Goal: Task Accomplishment & Management: Use online tool/utility

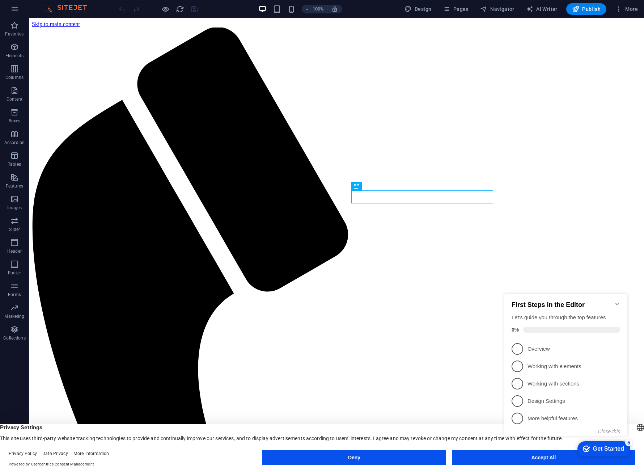
click at [617, 302] on icon "Minimize checklist" at bounding box center [618, 304] width 6 height 6
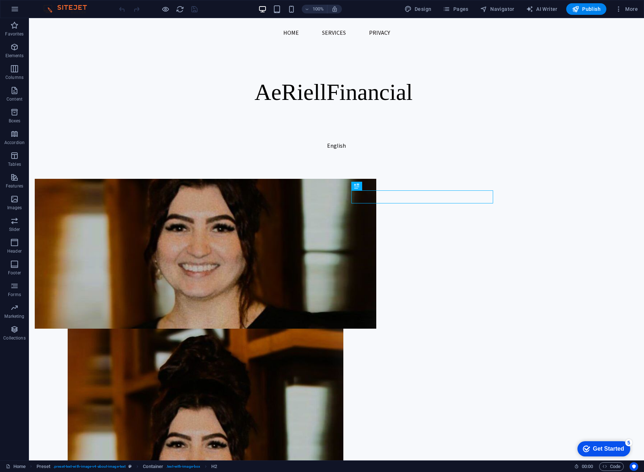
click at [597, 448] on div "Get Started" at bounding box center [608, 449] width 31 height 7
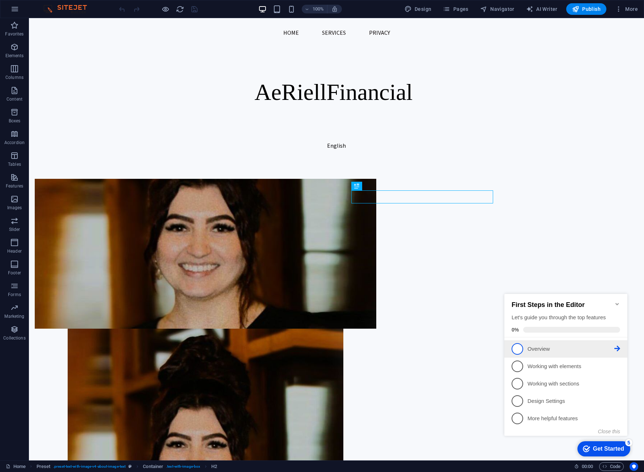
click at [534, 345] on p "Overview - incomplete" at bounding box center [571, 349] width 87 height 8
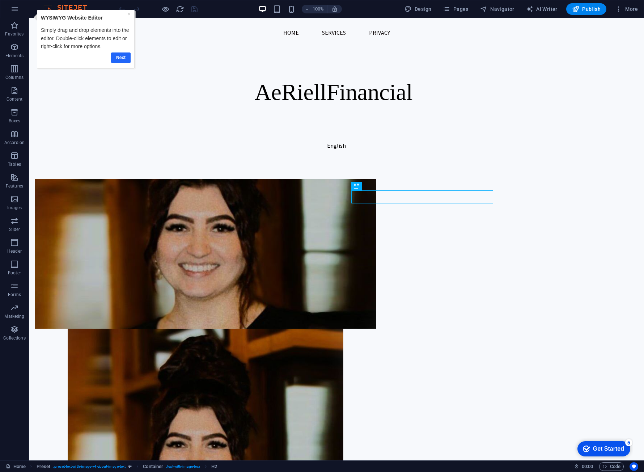
click at [119, 60] on link "Next" at bounding box center [121, 57] width 20 height 10
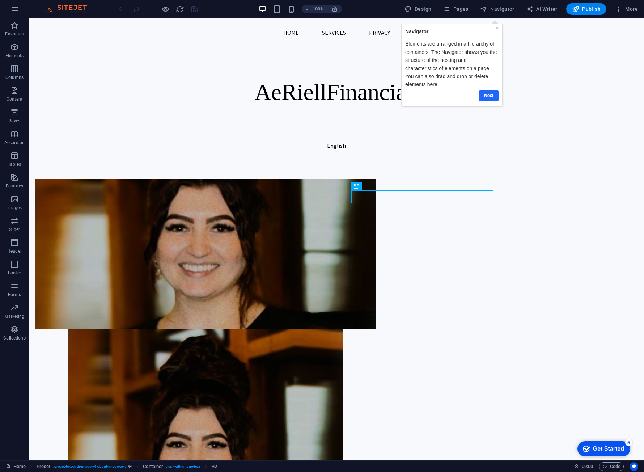
click at [490, 94] on link "Next" at bounding box center [489, 95] width 20 height 10
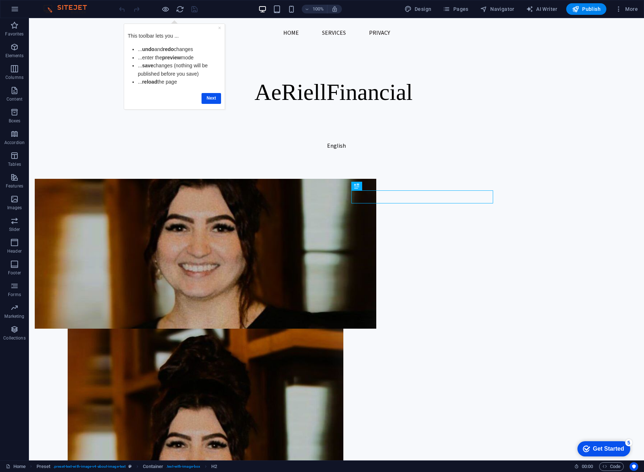
click at [217, 27] on div "× This toolbar lets you ... ... undo and redo changes ...enter the preview mode…" at bounding box center [174, 67] width 97 height 82
drag, startPoint x: 220, startPoint y: 27, endPoint x: 314, endPoint y: 27, distance: 94.1
click at [220, 27] on link "×" at bounding box center [219, 28] width 3 height 6
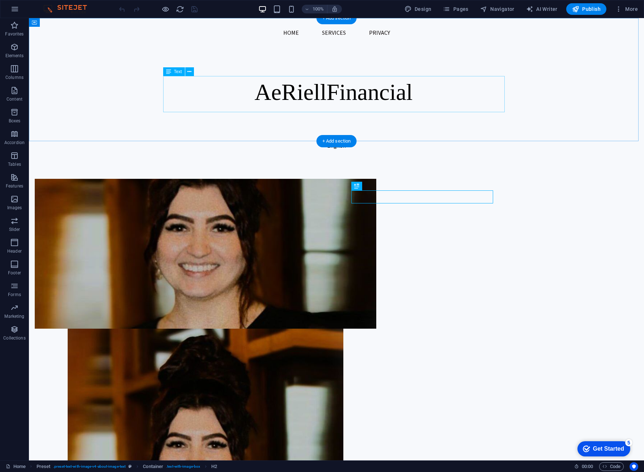
click at [399, 88] on span "Financial" at bounding box center [369, 92] width 86 height 26
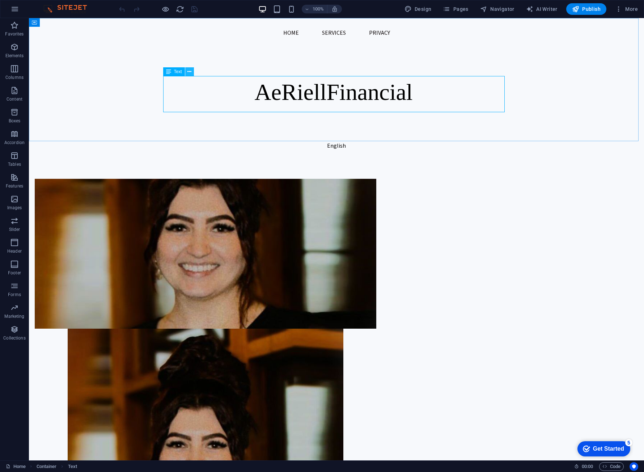
click at [190, 71] on icon at bounding box center [189, 72] width 4 height 8
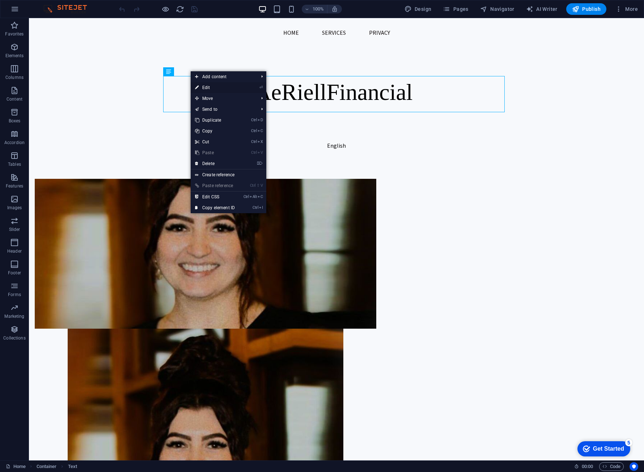
click at [219, 90] on link "⏎ Edit" at bounding box center [215, 87] width 49 height 11
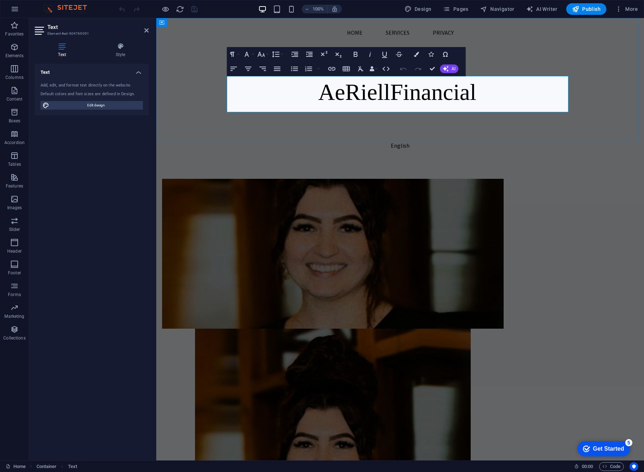
drag, startPoint x: 309, startPoint y: 91, endPoint x: 466, endPoint y: 89, distance: 156.4
click at [466, 89] on p "AeRiell Financial" at bounding box center [400, 92] width 342 height 33
click at [522, 58] on div "AeRiell Financial" at bounding box center [400, 79] width 488 height 123
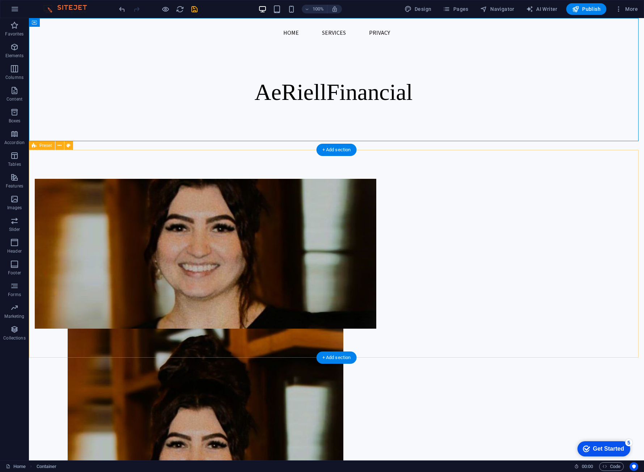
click at [605, 194] on div "About AeRiell Financial At AeRiell Financial , I help small business owners bri…" at bounding box center [336, 427] width 615 height 555
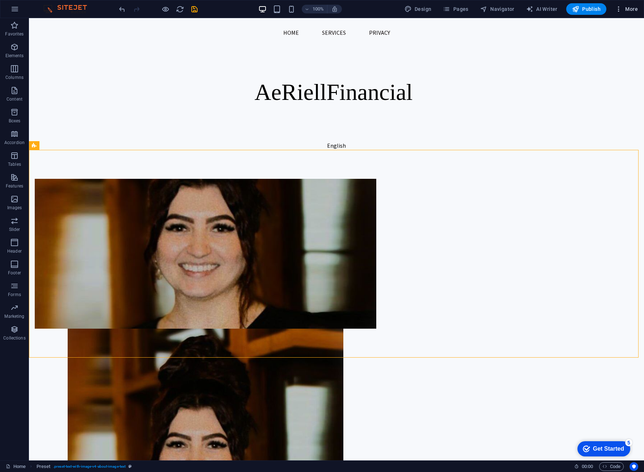
click at [631, 12] on span "More" at bounding box center [626, 8] width 23 height 7
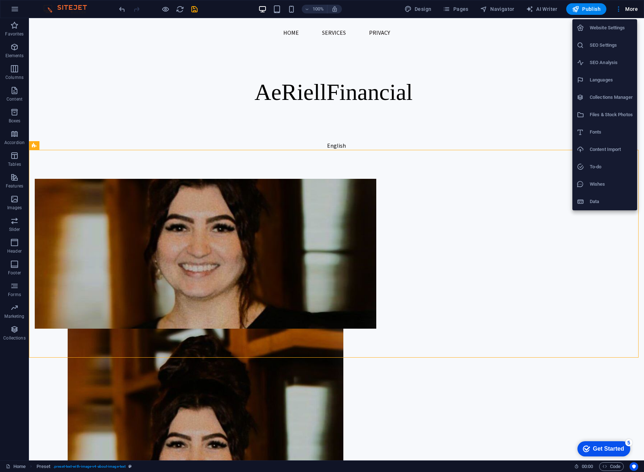
click at [370, 12] on div at bounding box center [322, 236] width 644 height 472
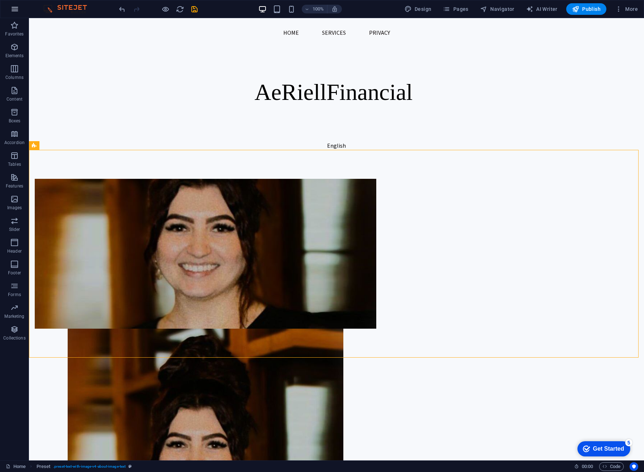
click at [384, 61] on icon "button" at bounding box center [387, 74] width 6 height 26
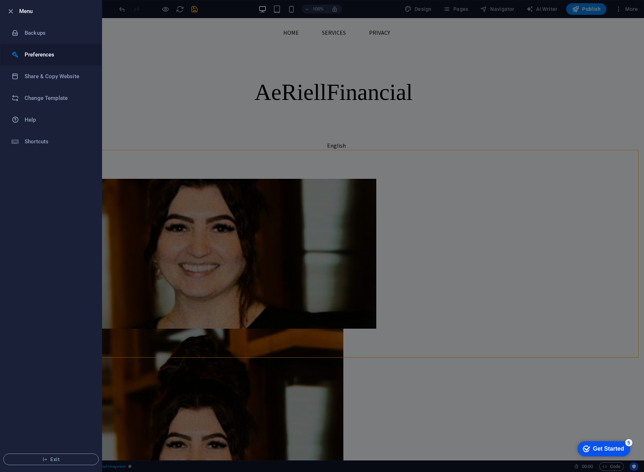
click at [58, 62] on li "Preferences" at bounding box center [50, 55] width 101 height 22
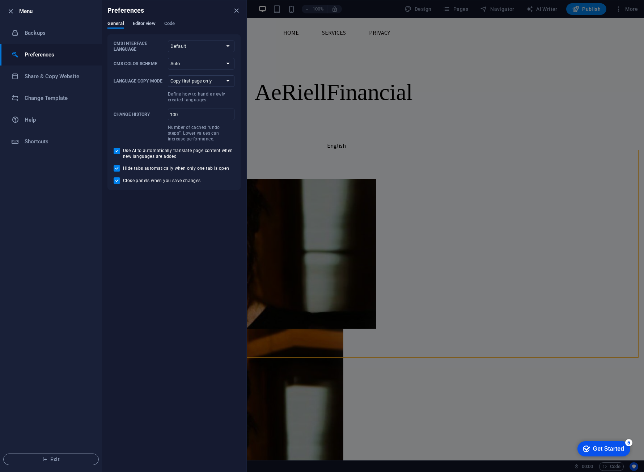
click at [141, 24] on span "Editor view" at bounding box center [144, 24] width 23 height 10
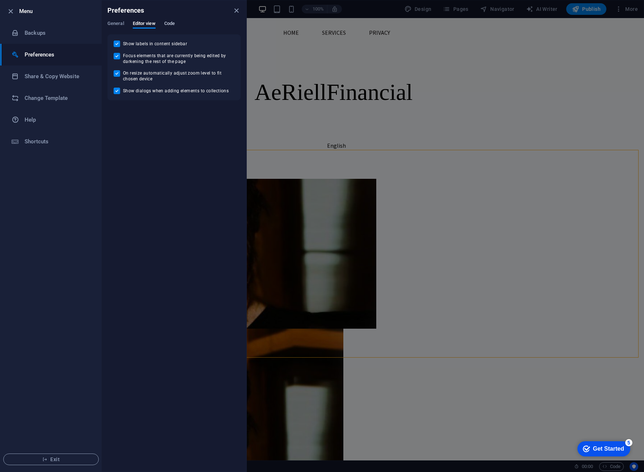
click at [172, 23] on span "Code" at bounding box center [169, 24] width 10 height 10
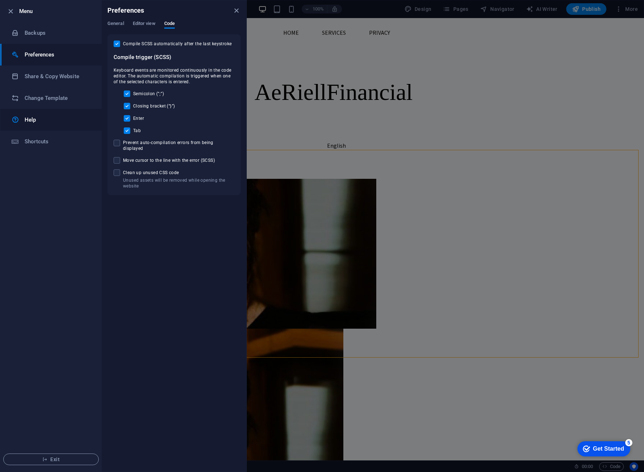
click at [51, 121] on h6 "Help" at bounding box center [58, 119] width 67 height 9
click at [79, 462] on span "Exit" at bounding box center [50, 459] width 83 height 6
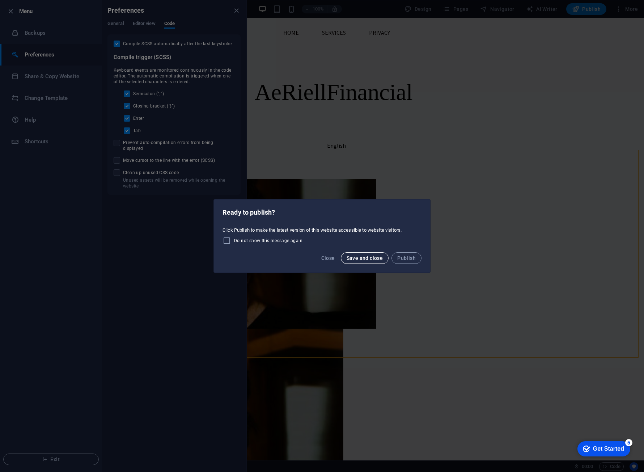
click at [364, 257] on span "Save and close" at bounding box center [365, 258] width 37 height 6
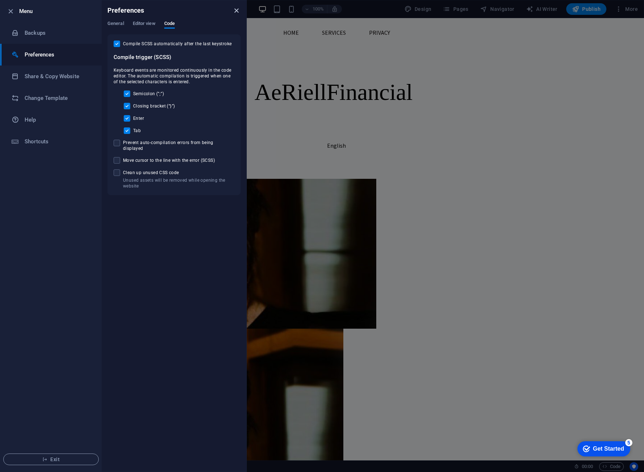
click at [237, 8] on icon "close" at bounding box center [236, 11] width 8 height 8
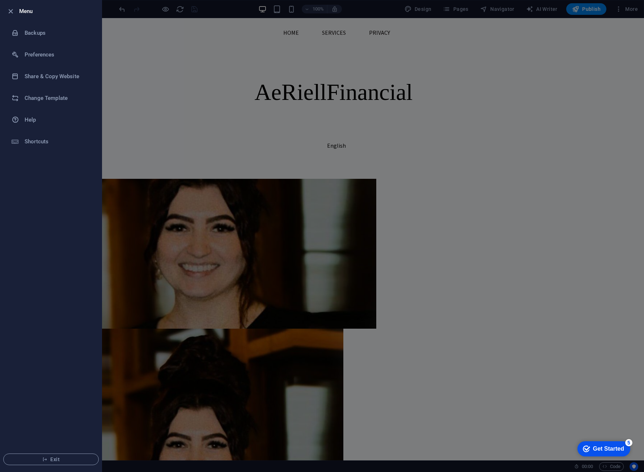
click at [191, 67] on div at bounding box center [322, 236] width 644 height 472
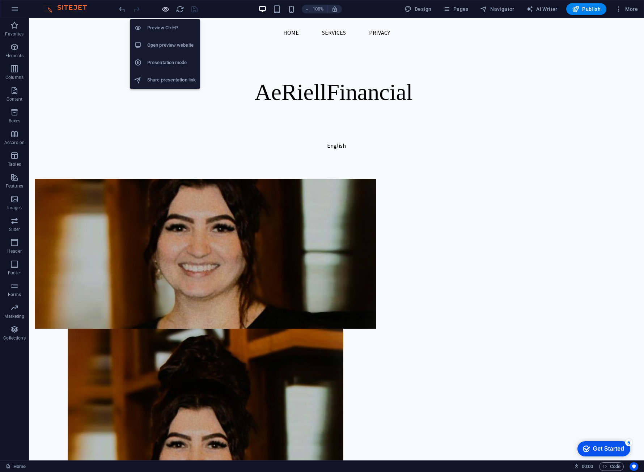
click at [166, 9] on icon "button" at bounding box center [165, 9] width 8 height 8
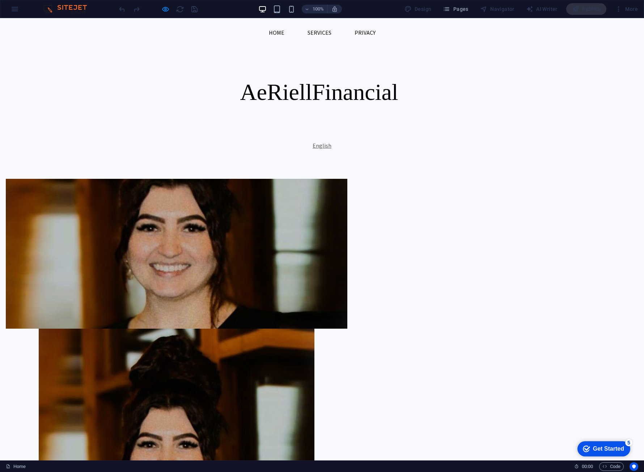
click at [320, 146] on link "English" at bounding box center [322, 145] width 19 height 7
click at [275, 31] on link "Home" at bounding box center [276, 32] width 27 height 17
click at [317, 30] on link "Services" at bounding box center [319, 32] width 35 height 17
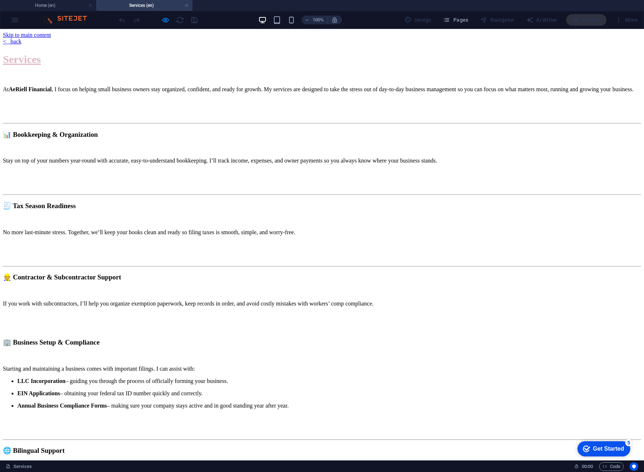
click at [315, 38] on div "< back" at bounding box center [322, 41] width 638 height 7
click at [320, 41] on div "< back" at bounding box center [322, 41] width 638 height 7
click at [311, 39] on div "< back" at bounding box center [322, 41] width 638 height 7
click at [319, 38] on div "< back" at bounding box center [322, 41] width 638 height 7
click at [333, 38] on div "< back" at bounding box center [322, 41] width 638 height 7
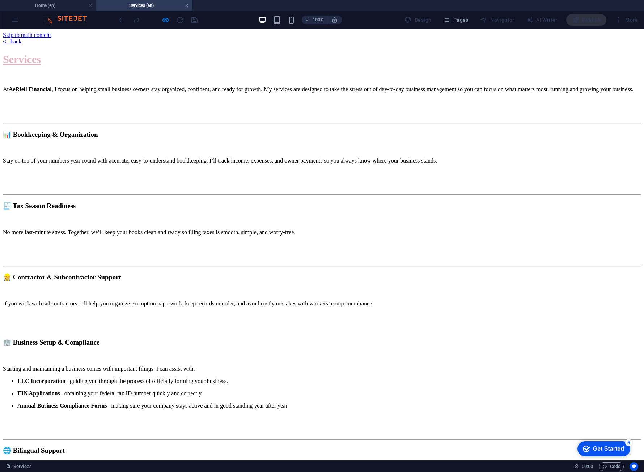
click at [325, 39] on div "< back" at bounding box center [322, 41] width 638 height 7
click at [317, 41] on div "< back" at bounding box center [322, 41] width 638 height 7
click at [311, 39] on div "< back" at bounding box center [322, 41] width 638 height 7
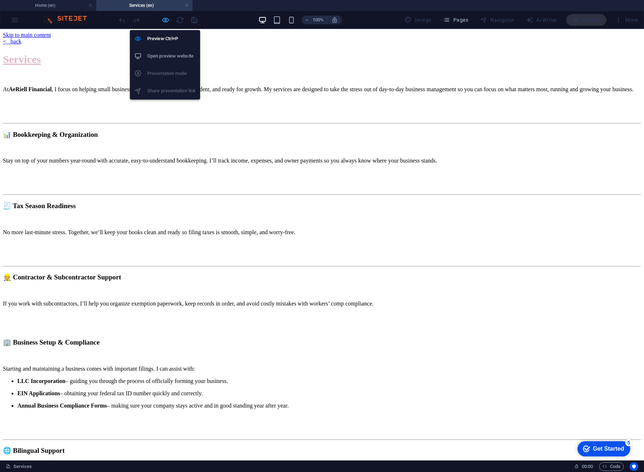
click at [167, 20] on icon "button" at bounding box center [165, 20] width 8 height 8
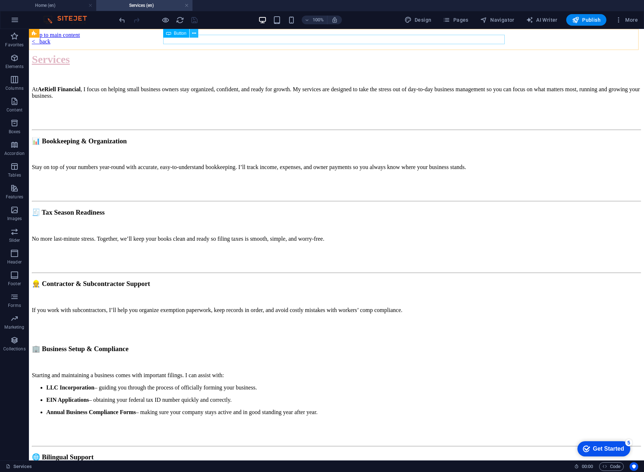
click at [196, 35] on icon at bounding box center [194, 34] width 4 height 8
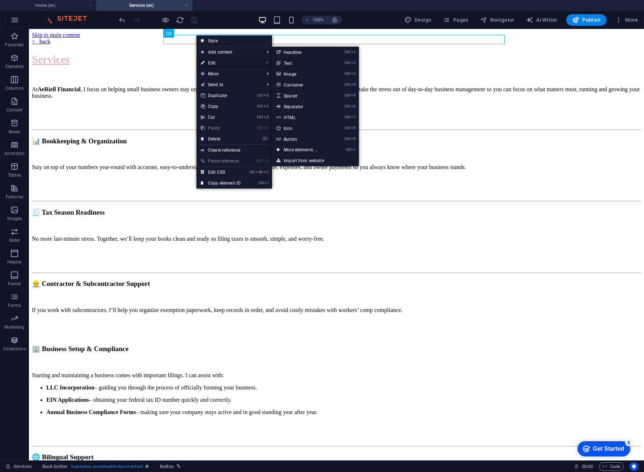
click at [225, 60] on link "⏎ Edit" at bounding box center [221, 63] width 49 height 11
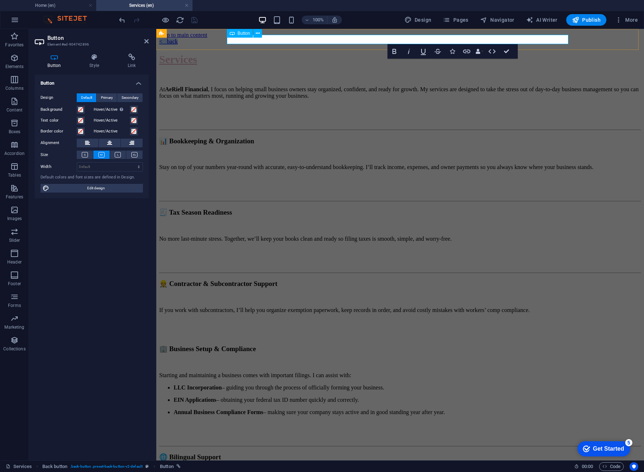
click at [178, 43] on link "< back" at bounding box center [168, 41] width 18 height 6
click at [408, 39] on div "< back" at bounding box center [400, 41] width 482 height 7
click at [90, 59] on icon at bounding box center [94, 57] width 35 height 7
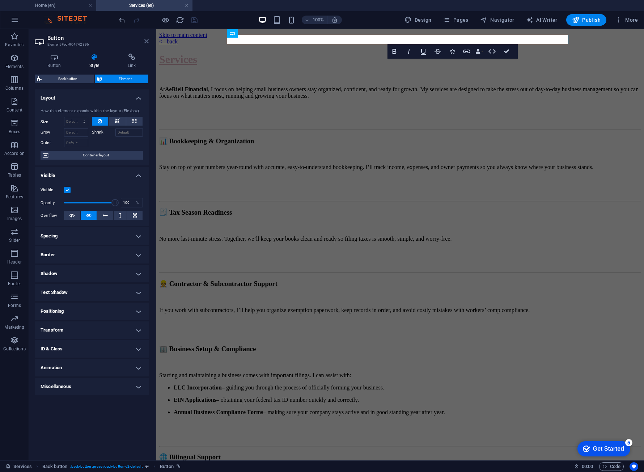
click at [148, 40] on icon at bounding box center [146, 41] width 4 height 6
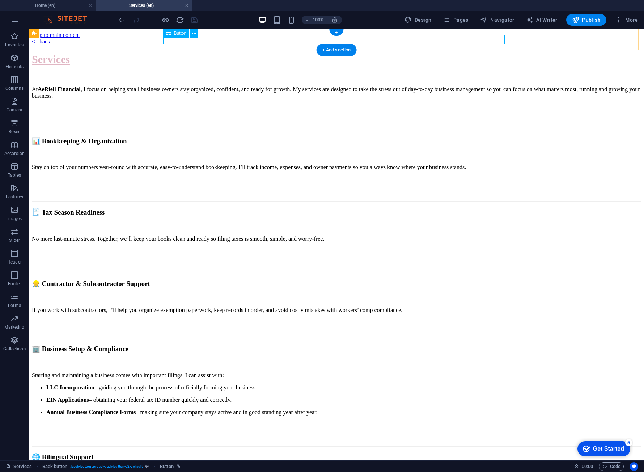
click at [332, 38] on div "< back" at bounding box center [337, 41] width 610 height 7
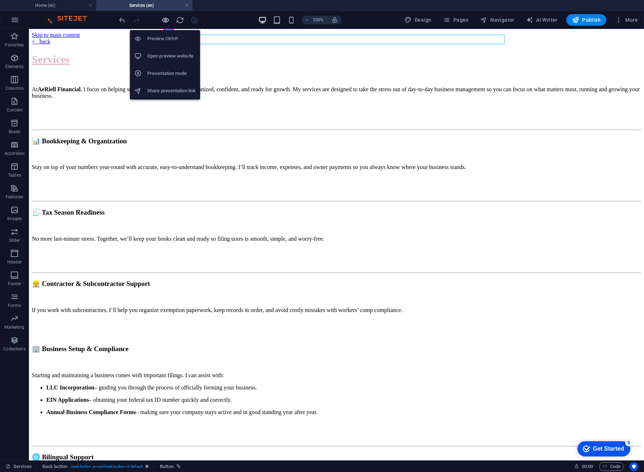
click at [163, 18] on icon "button" at bounding box center [165, 20] width 8 height 8
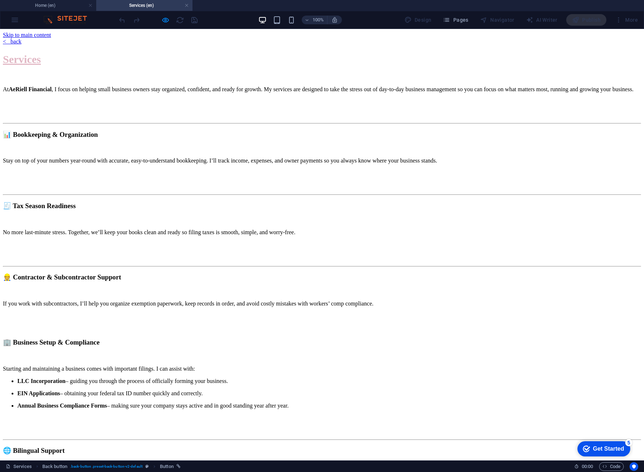
click at [21, 41] on link "< back" at bounding box center [12, 41] width 18 height 6
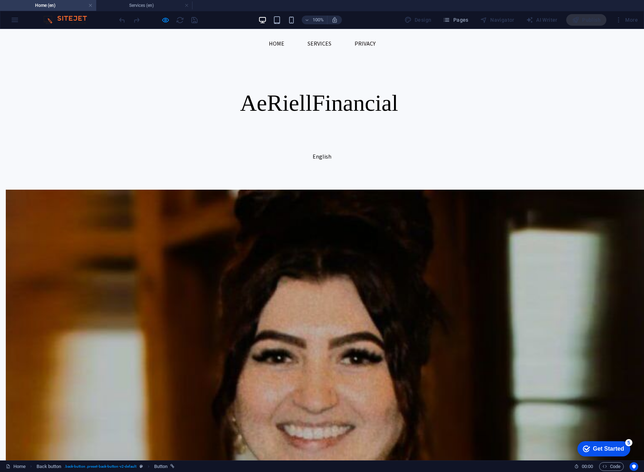
click at [364, 41] on link "Privacy" at bounding box center [365, 43] width 33 height 17
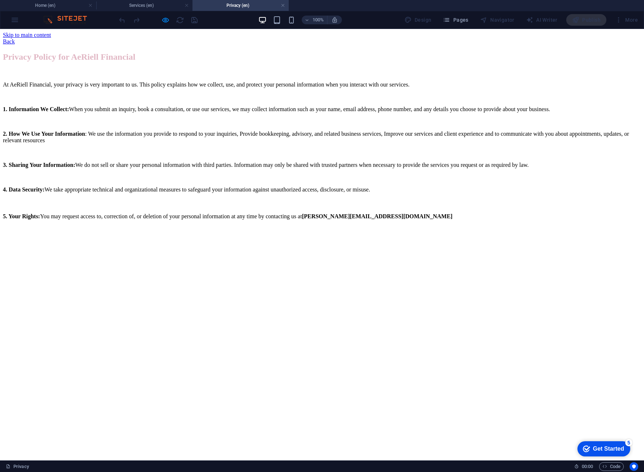
click at [324, 40] on div "Back" at bounding box center [322, 41] width 638 height 7
drag, startPoint x: 326, startPoint y: 36, endPoint x: 322, endPoint y: 36, distance: 4.3
click at [325, 38] on div "Back" at bounding box center [322, 41] width 638 height 7
click at [313, 40] on div "Back" at bounding box center [322, 41] width 638 height 7
click at [312, 41] on div "Back" at bounding box center [322, 41] width 638 height 7
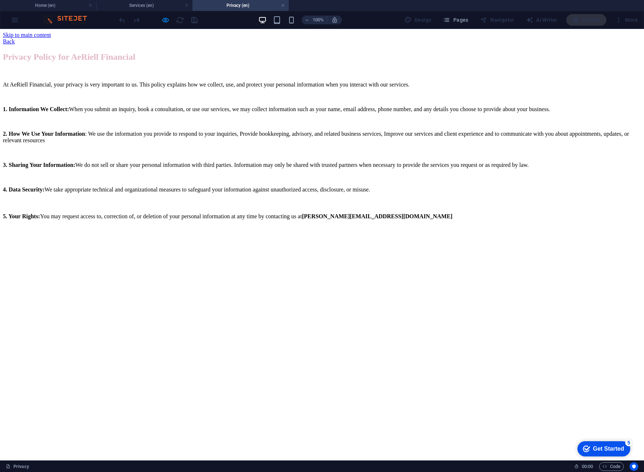
click at [312, 41] on div "Back" at bounding box center [322, 41] width 638 height 7
click at [308, 41] on div "Back" at bounding box center [322, 41] width 638 height 7
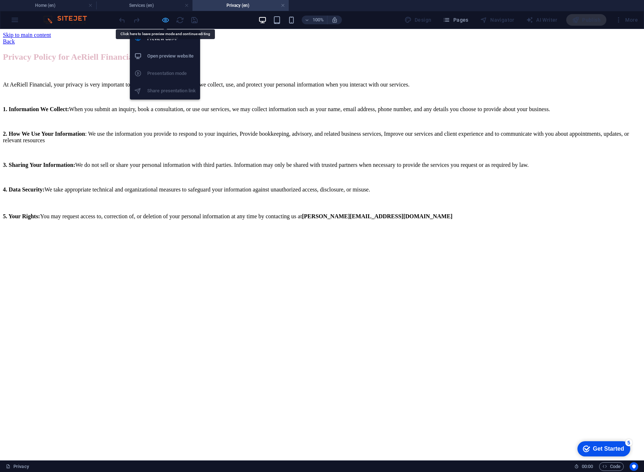
click at [164, 17] on icon "button" at bounding box center [165, 20] width 8 height 8
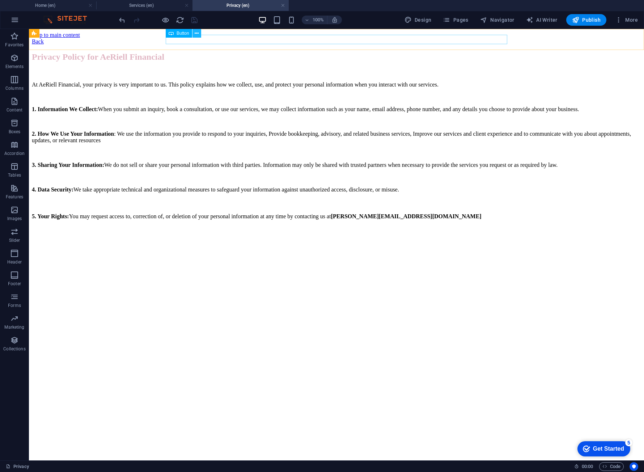
click at [197, 34] on icon at bounding box center [197, 34] width 4 height 8
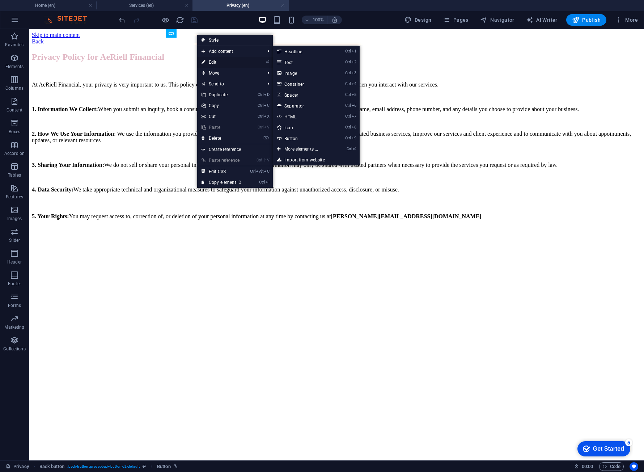
click at [216, 62] on link "⏎ Edit" at bounding box center [221, 62] width 49 height 11
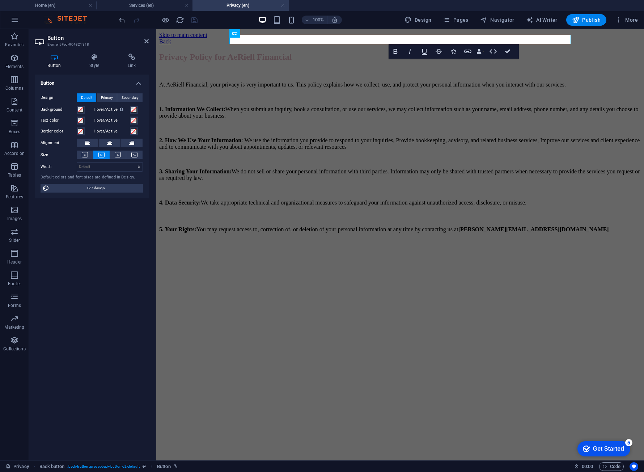
click at [85, 96] on span "Default" at bounding box center [86, 97] width 11 height 9
click at [90, 59] on icon at bounding box center [94, 57] width 35 height 7
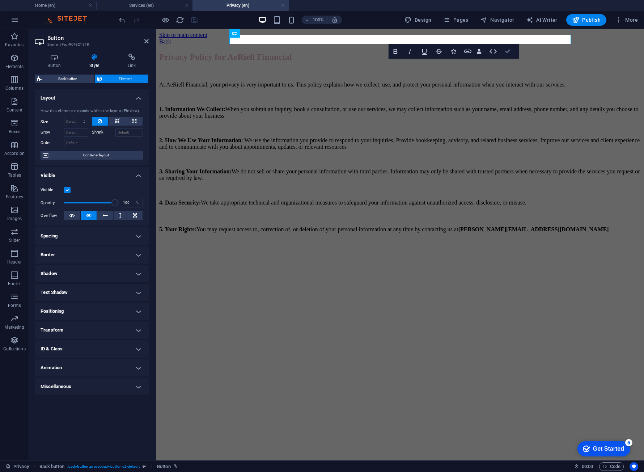
drag, startPoint x: 511, startPoint y: 48, endPoint x: 481, endPoint y: 19, distance: 41.2
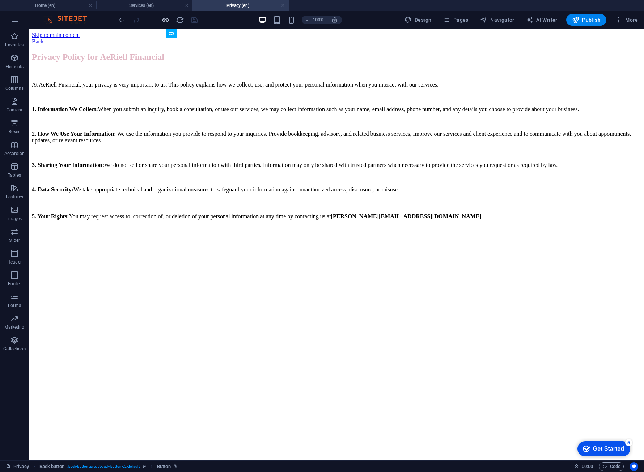
click at [166, 21] on icon "button" at bounding box center [165, 20] width 8 height 8
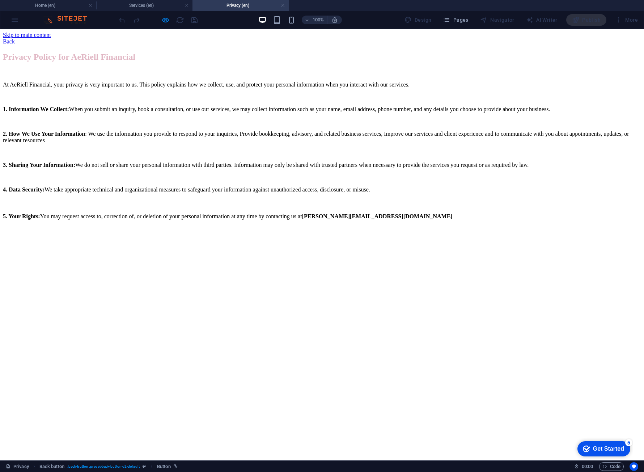
click at [15, 38] on link "Back" at bounding box center [9, 41] width 12 height 6
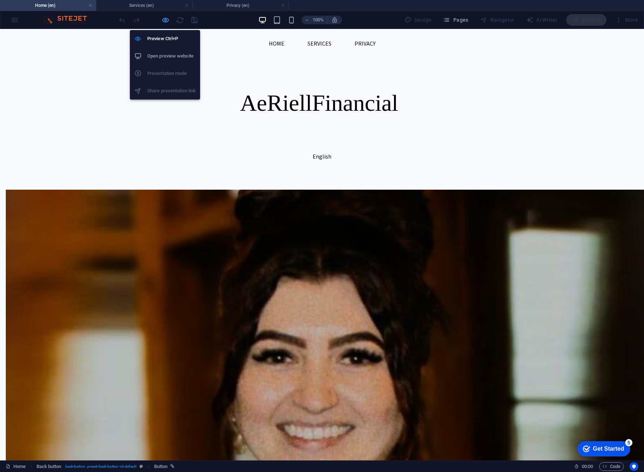
click at [164, 20] on icon "button" at bounding box center [165, 20] width 8 height 8
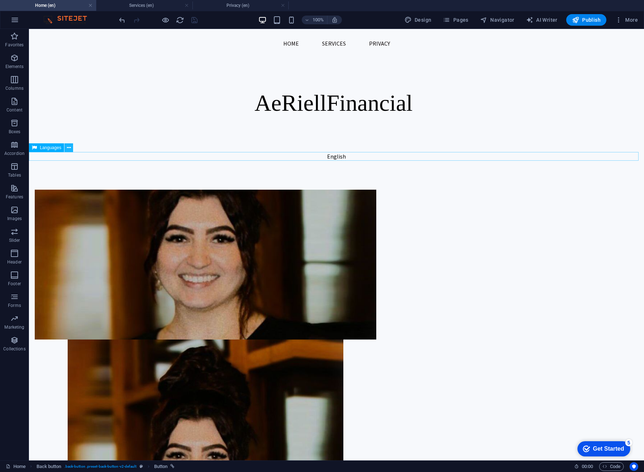
click at [66, 146] on button at bounding box center [68, 147] width 9 height 9
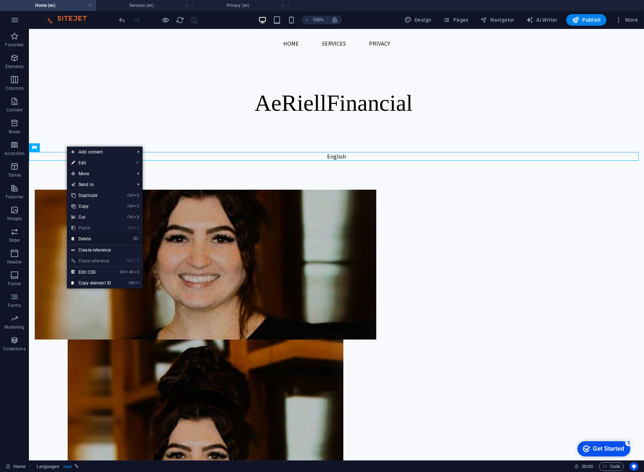
click at [90, 239] on link "⌦ Delete" at bounding box center [91, 238] width 49 height 11
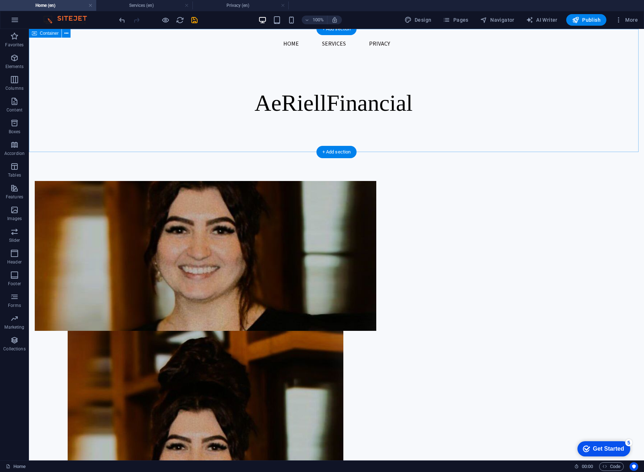
click at [551, 73] on div "AeRiell Financial" at bounding box center [336, 90] width 615 height 123
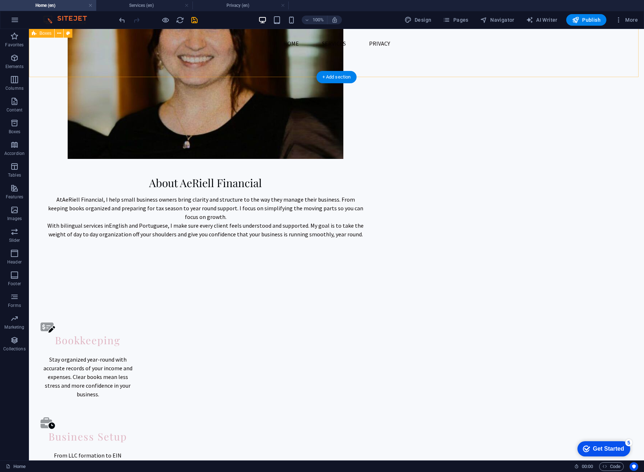
scroll to position [612, 0]
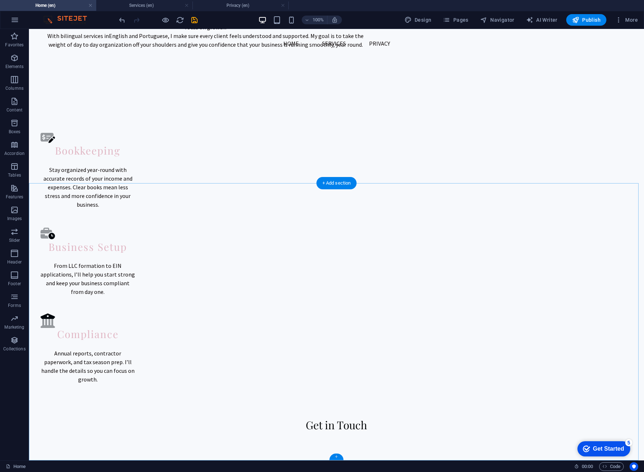
click at [337, 459] on div "+" at bounding box center [336, 457] width 14 height 7
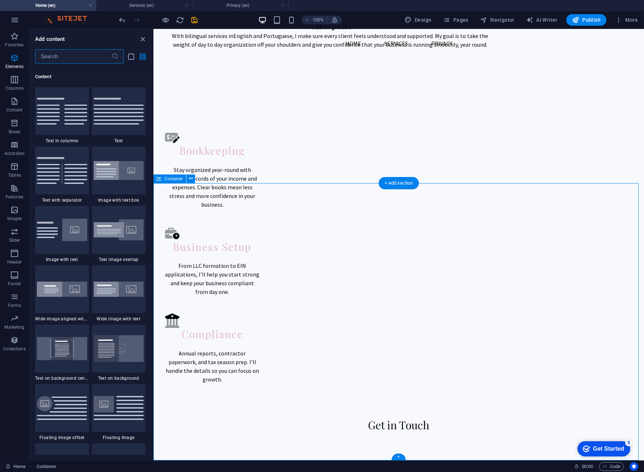
scroll to position [1266, 0]
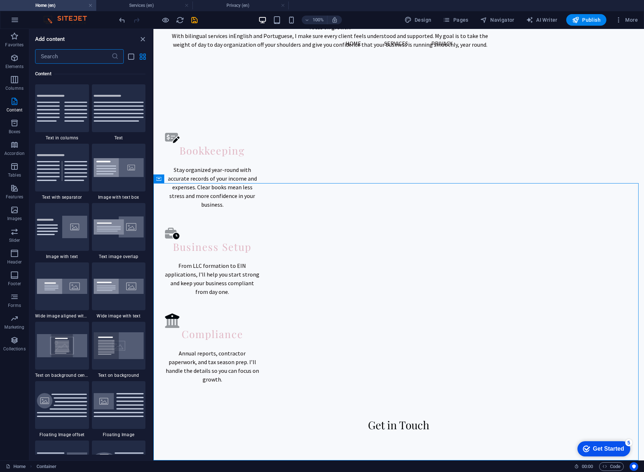
click at [85, 54] on input "text" at bounding box center [73, 56] width 76 height 14
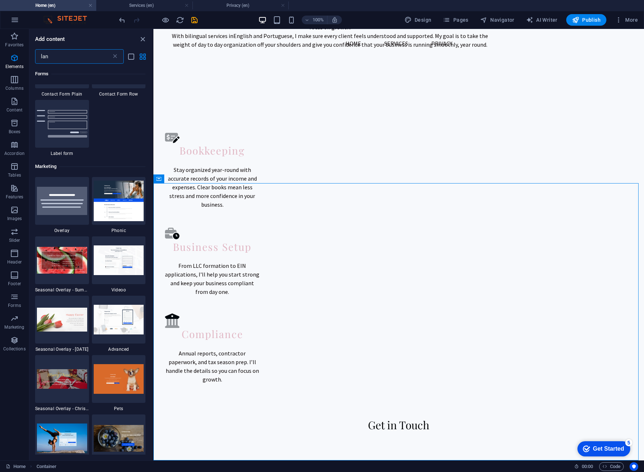
scroll to position [0, 0]
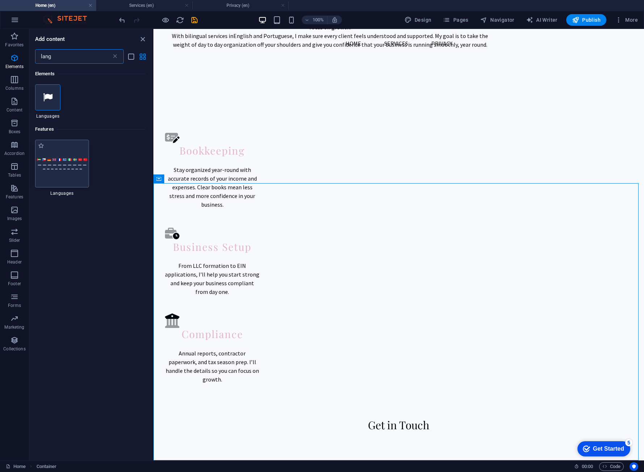
type input "lang"
click at [77, 153] on div at bounding box center [62, 164] width 54 height 48
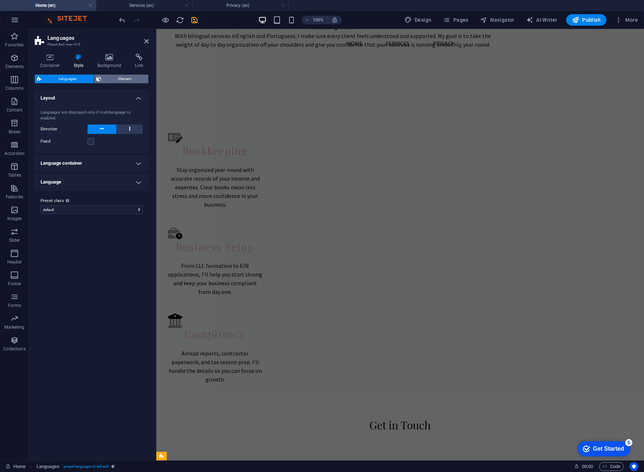
click at [119, 81] on span "Element" at bounding box center [125, 79] width 43 height 9
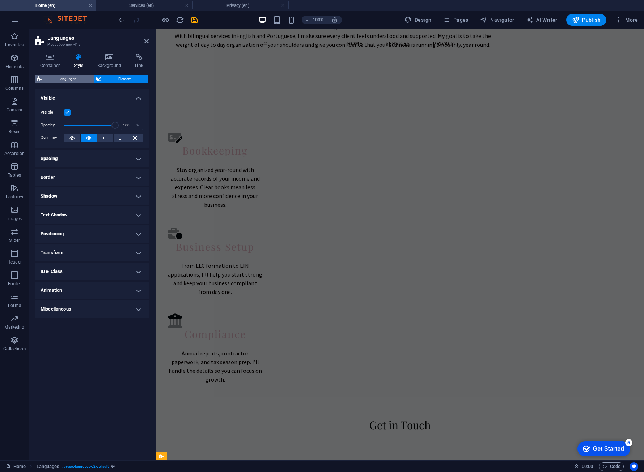
click at [79, 80] on span "Languages" at bounding box center [68, 79] width 48 height 9
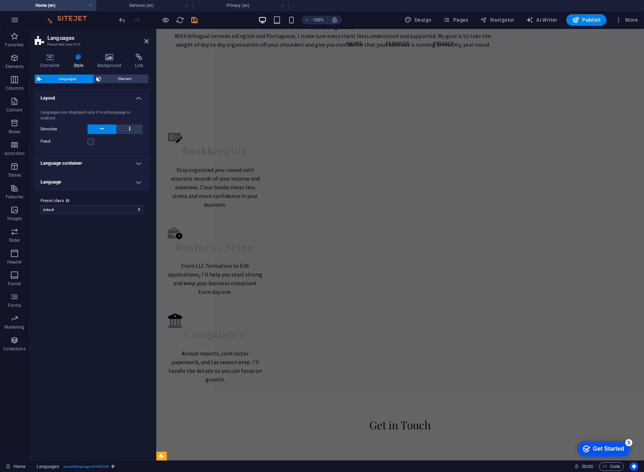
click at [81, 181] on h4 "Language" at bounding box center [92, 181] width 114 height 17
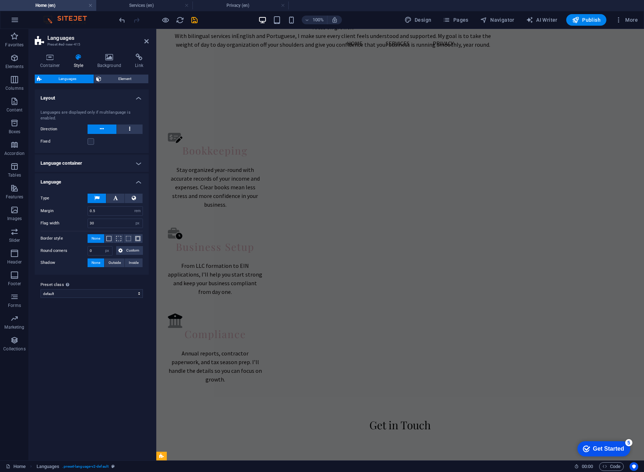
click at [77, 166] on h4 "Language container" at bounding box center [92, 163] width 114 height 17
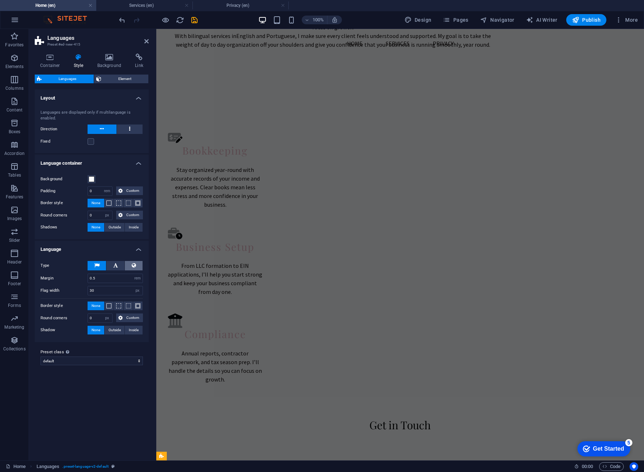
click at [136, 263] on button at bounding box center [134, 265] width 18 height 9
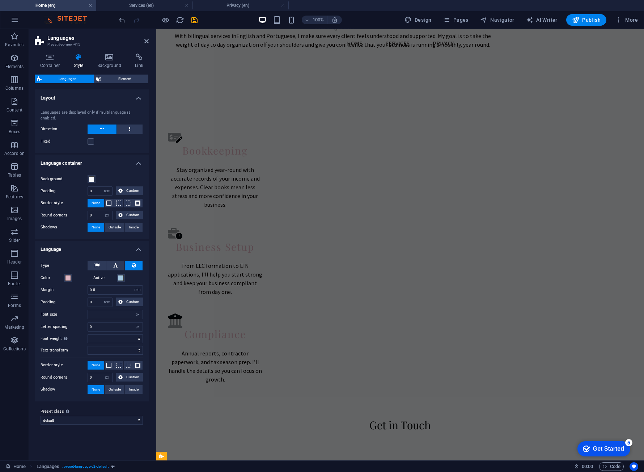
click at [127, 263] on button at bounding box center [134, 265] width 18 height 9
click at [123, 279] on span at bounding box center [121, 278] width 6 height 6
select select
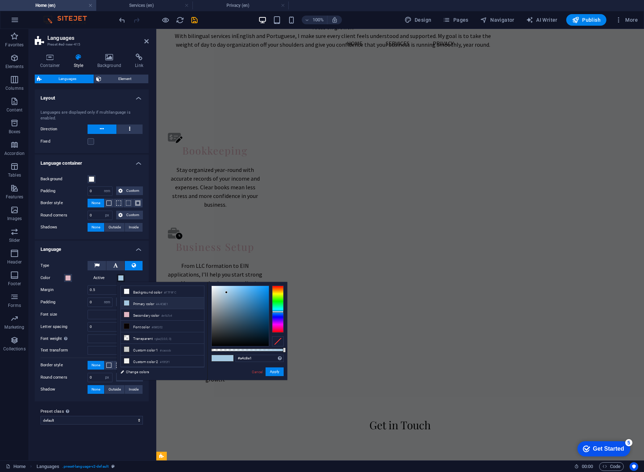
type input "#030304"
click at [231, 345] on div at bounding box center [240, 316] width 57 height 60
click at [278, 378] on div "#030304 Supported formats #0852ed rgb(8, 82, 237) rgba(8, 82, 237, 90%) hsv(221…" at bounding box center [247, 383] width 80 height 203
click at [273, 375] on button "Apply" at bounding box center [275, 371] width 18 height 9
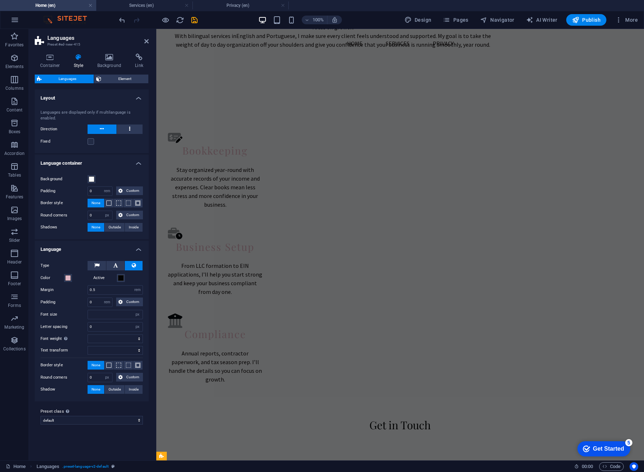
select select
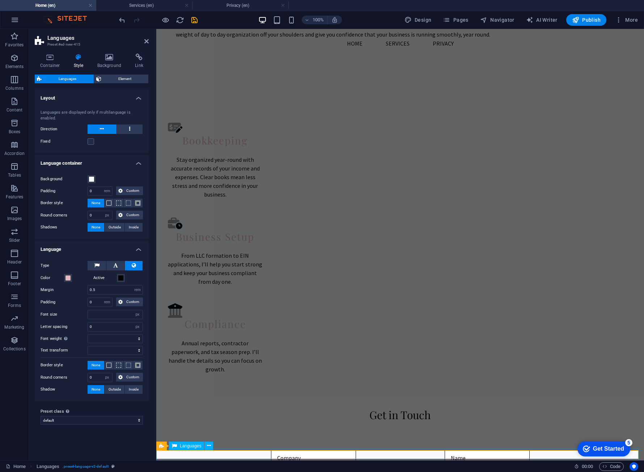
click at [207, 447] on icon at bounding box center [209, 446] width 4 height 8
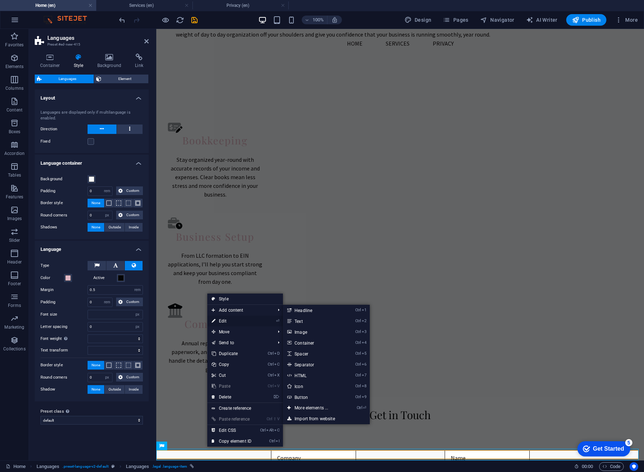
click at [233, 321] on link "⏎ Edit" at bounding box center [231, 321] width 49 height 11
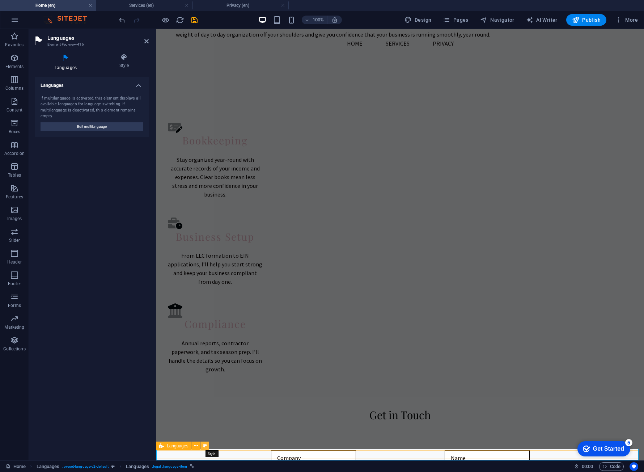
click at [205, 446] on icon at bounding box center [205, 446] width 4 height 8
select select "rem"
select select "px"
select select "rem"
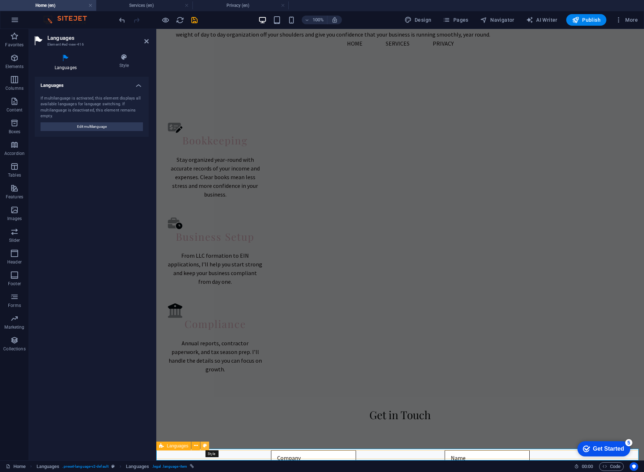
select select "px"
select select
select select "px"
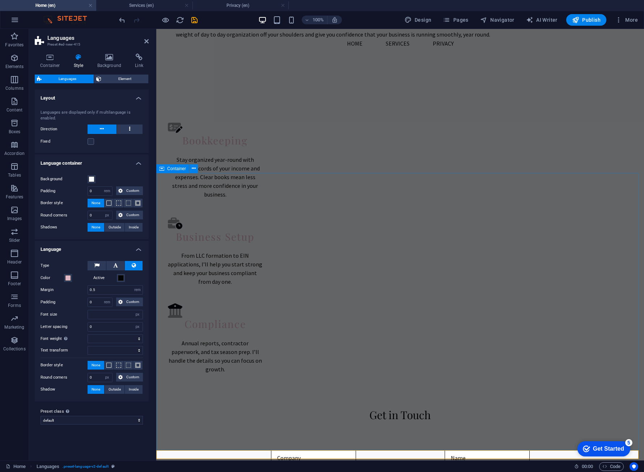
select select
click at [198, 446] on span "Languages" at bounding box center [190, 446] width 21 height 4
click at [208, 447] on icon at bounding box center [209, 446] width 4 height 8
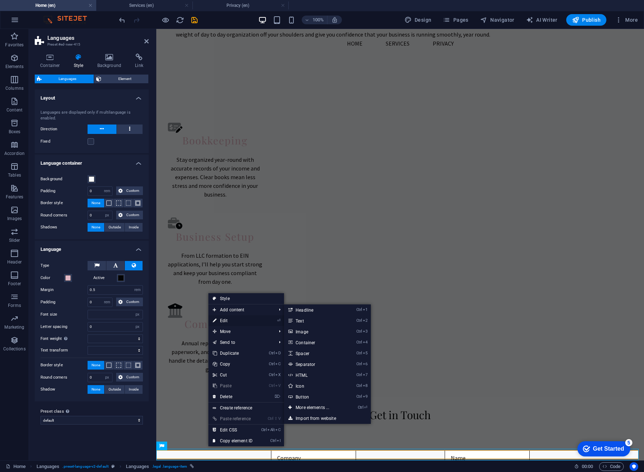
click at [237, 324] on link "⏎ Edit" at bounding box center [232, 320] width 49 height 11
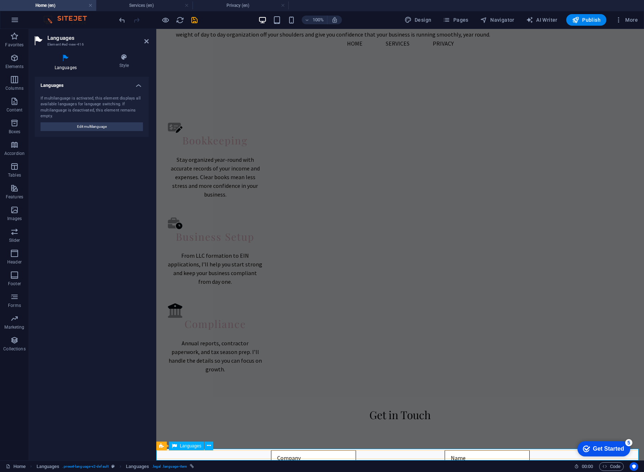
click at [89, 128] on span "Edit multilanguage" at bounding box center [92, 126] width 30 height 9
select select "41"
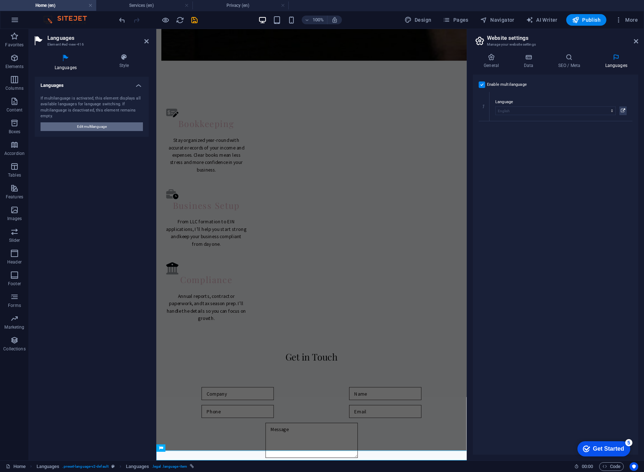
scroll to position [546, 0]
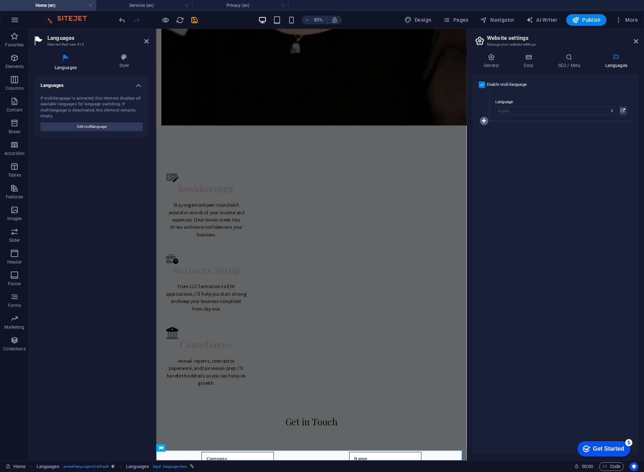
click at [484, 118] on link at bounding box center [484, 121] width 9 height 9
click at [533, 136] on select "Abkhazian Afar Afrikaans Akan Albanian Amharic Arabic Aragonese Armenian Assame…" at bounding box center [556, 140] width 121 height 9
select select "128"
click at [496, 136] on select "Abkhazian Afar Afrikaans Akan Albanian Amharic Arabic Aragonese Armenian Assame…" at bounding box center [556, 140] width 121 height 9
click at [546, 251] on div "Enable multilanguage To disable multilanguage delete all languages until only o…" at bounding box center [555, 265] width 165 height 380
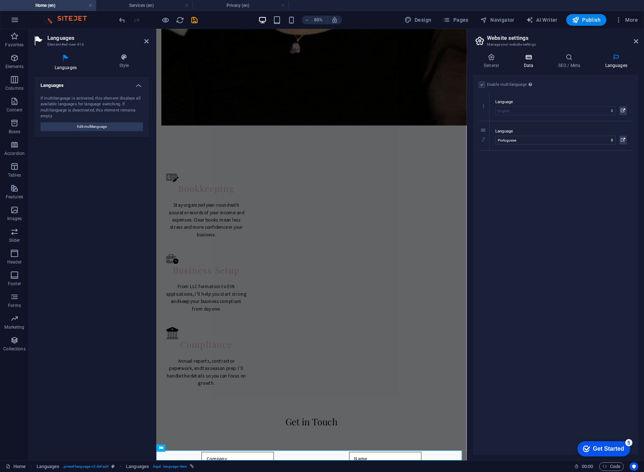
click at [536, 63] on h4 "Data" at bounding box center [530, 61] width 34 height 15
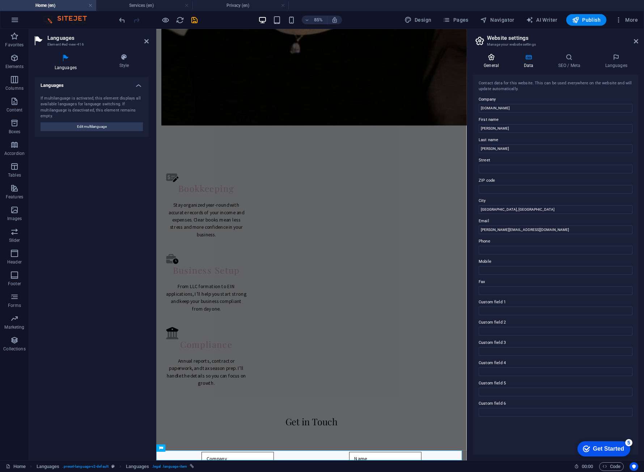
click at [493, 61] on h4 "General" at bounding box center [493, 61] width 40 height 15
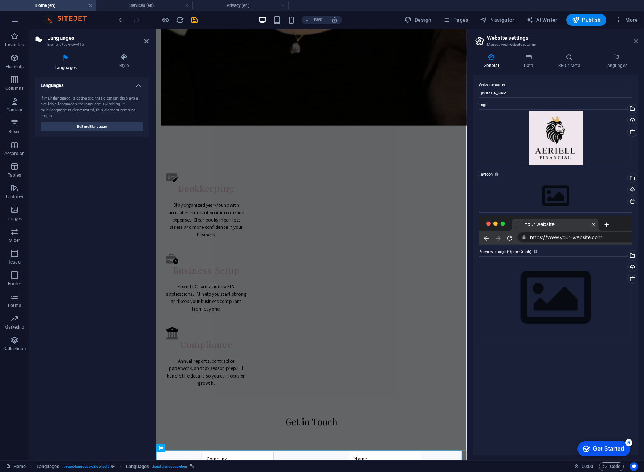
click at [637, 42] on icon at bounding box center [636, 41] width 4 height 6
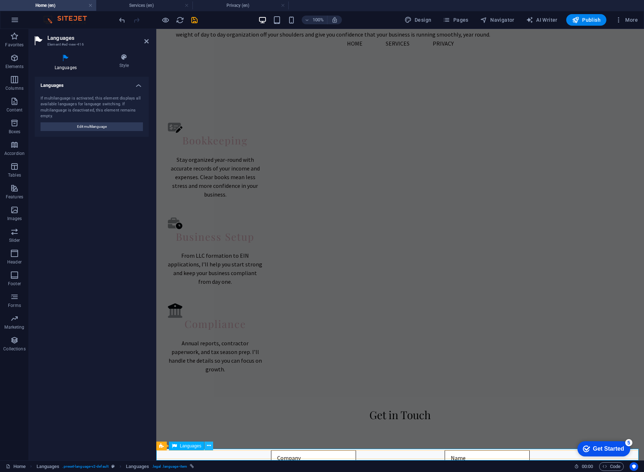
click at [209, 449] on icon at bounding box center [209, 446] width 4 height 8
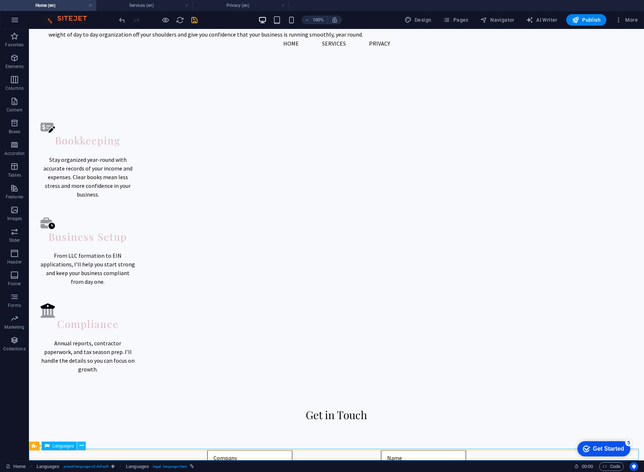
click at [79, 442] on button at bounding box center [81, 446] width 9 height 9
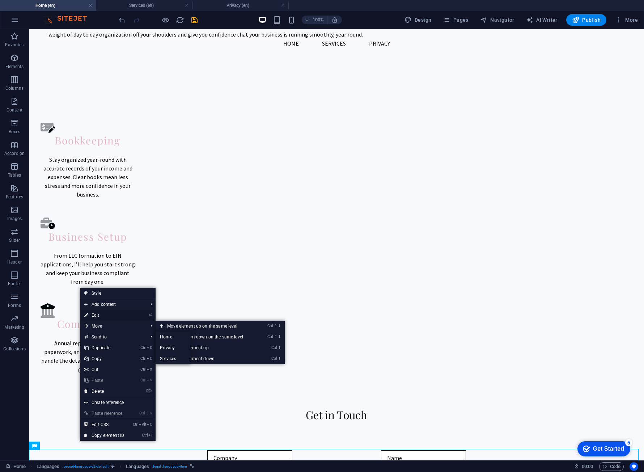
click at [100, 311] on link "⏎ Edit" at bounding box center [104, 315] width 49 height 11
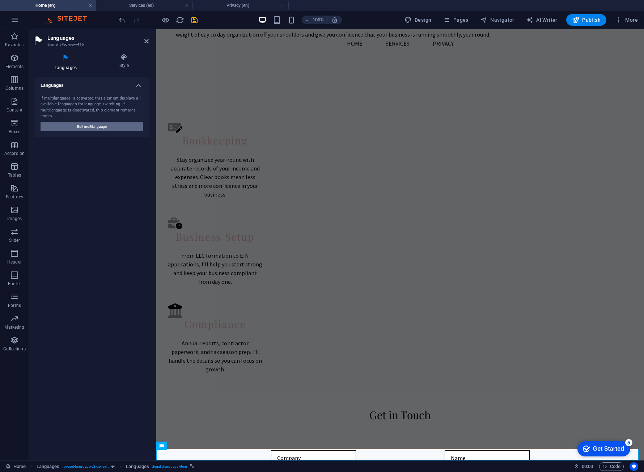
click at [103, 127] on span "Edit multilanguage" at bounding box center [92, 126] width 30 height 9
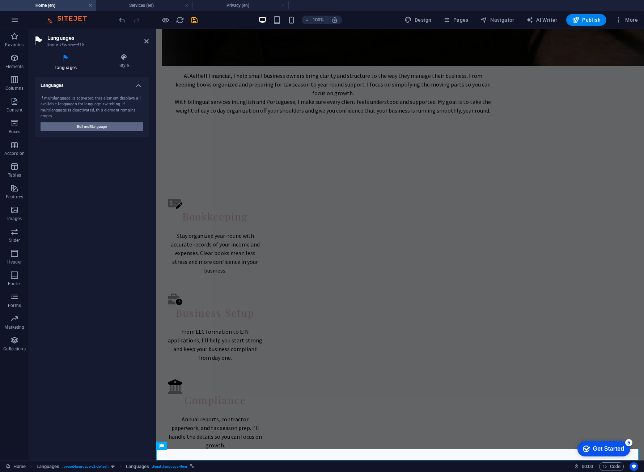
select select "41"
select select "128"
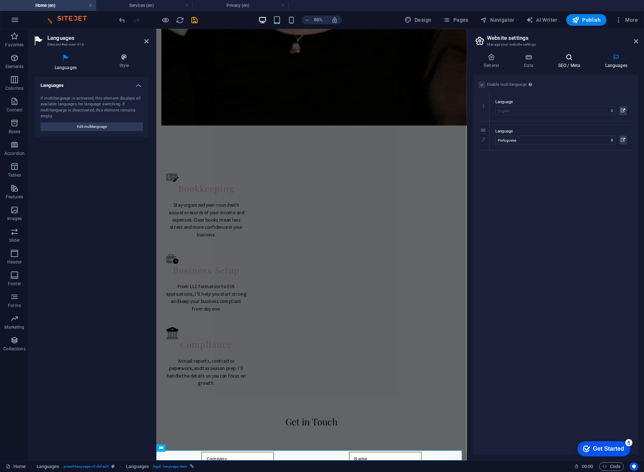
click at [582, 67] on h4 "SEO / Meta" at bounding box center [570, 61] width 47 height 15
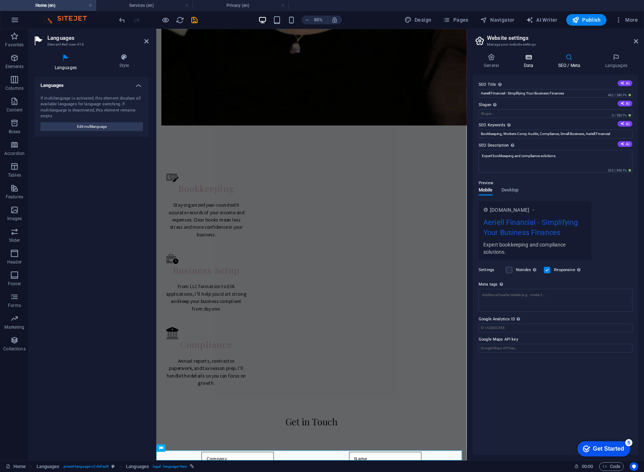
click at [531, 61] on h4 "Data" at bounding box center [530, 61] width 34 height 15
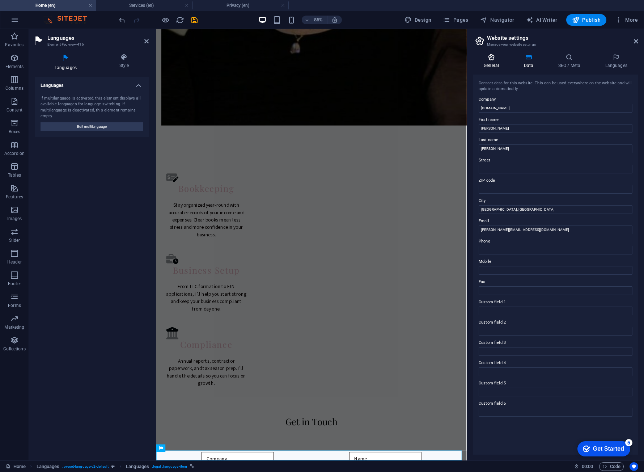
click at [503, 61] on h4 "General" at bounding box center [493, 61] width 40 height 15
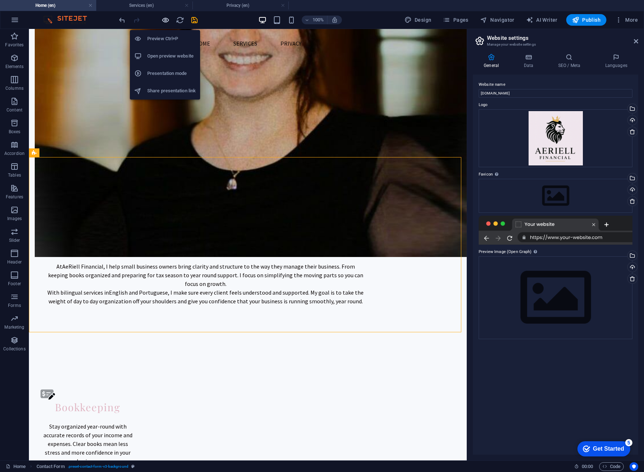
click at [166, 21] on icon "button" at bounding box center [165, 20] width 8 height 8
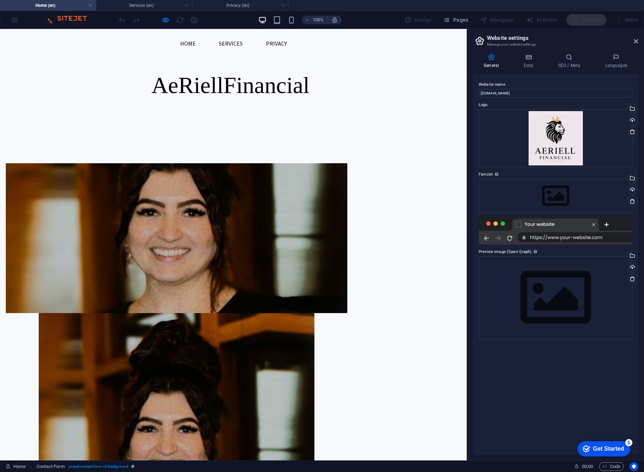
scroll to position [0, 0]
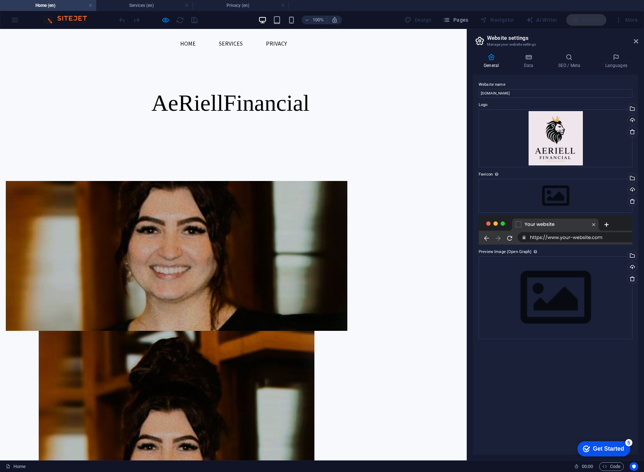
click at [271, 41] on link "Privacy" at bounding box center [276, 43] width 33 height 17
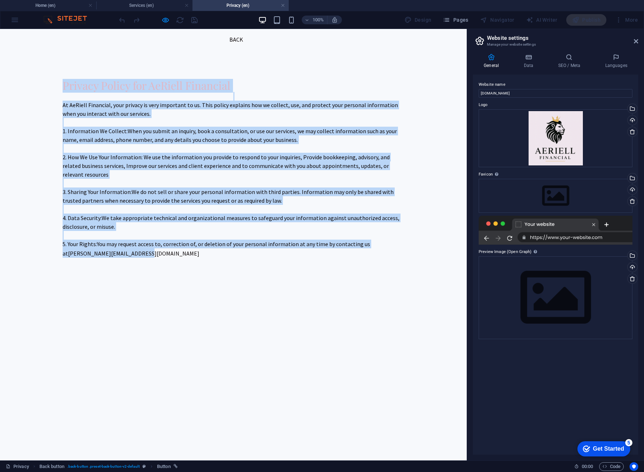
drag, startPoint x: 146, startPoint y: 257, endPoint x: 57, endPoint y: 82, distance: 195.9
click at [57, 82] on div "Privacy Policy for AeRiell Financial At AeRiell Financial, your privacy is very…" at bounding box center [233, 168] width 467 height 237
copy div "Loremip Dolors ame CoNsect Adipiscin El SeDdoei Temporinc, utla etdolor ma aliq…"
